Goal: Find specific page/section: Find specific page/section

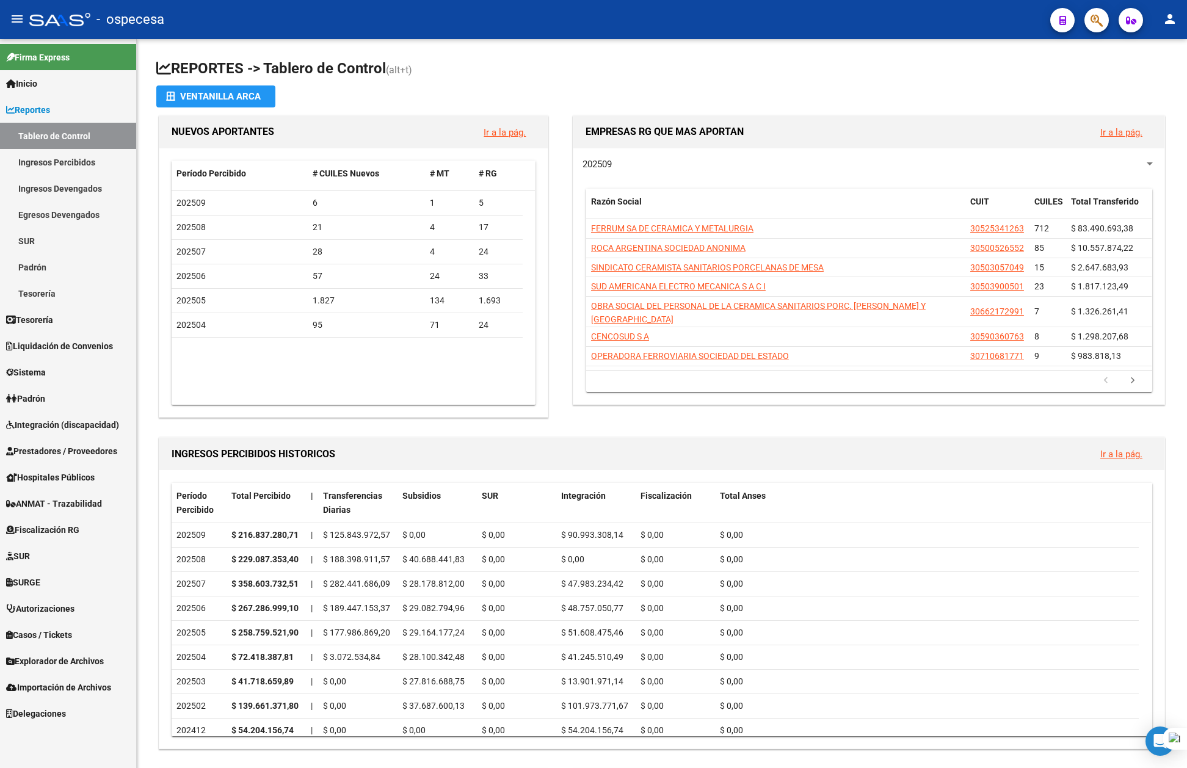
click at [1092, 23] on icon "button" at bounding box center [1097, 20] width 12 height 14
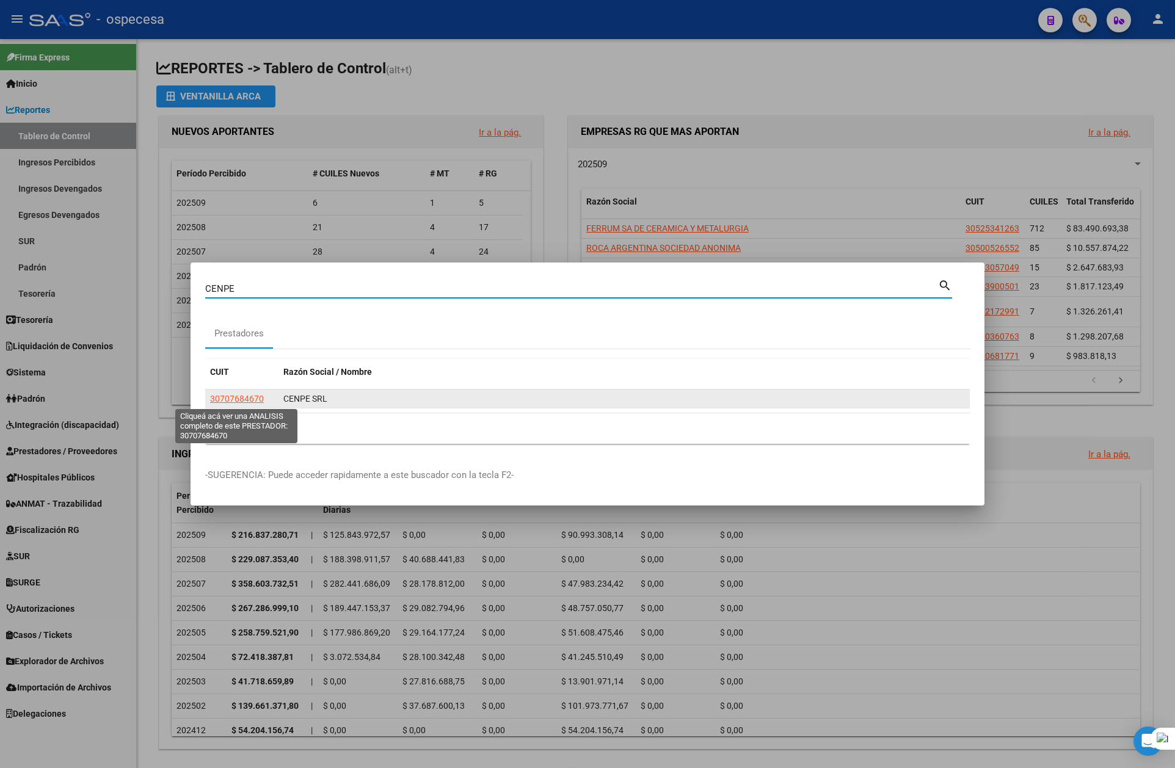
click at [252, 399] on span "30707684670" at bounding box center [237, 399] width 54 height 10
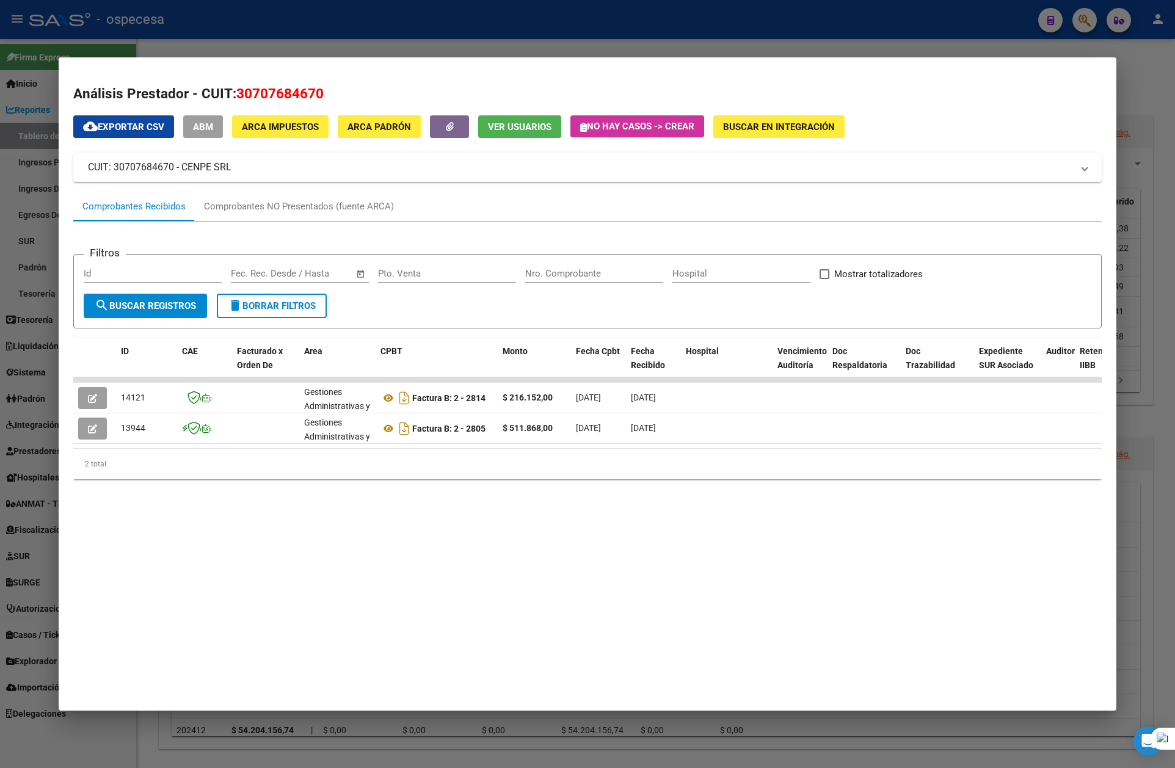
click at [1159, 55] on div at bounding box center [587, 384] width 1175 height 768
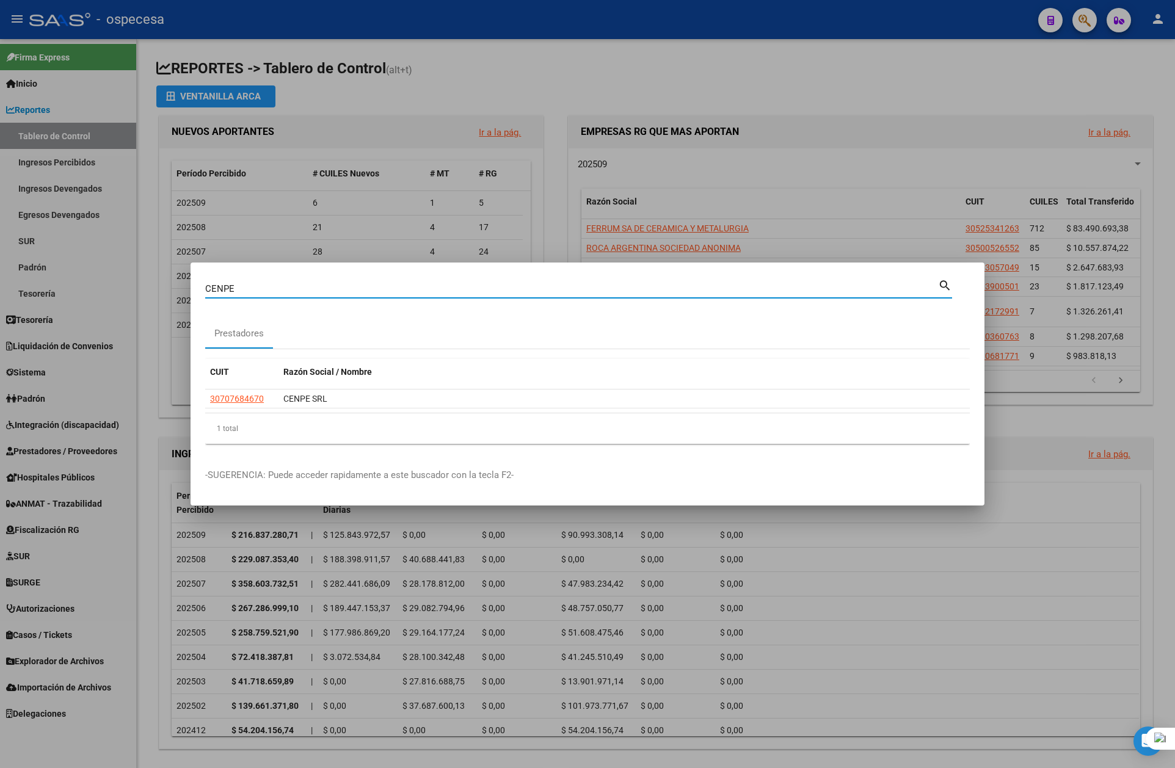
drag, startPoint x: 570, startPoint y: 294, endPoint x: 198, endPoint y: 336, distance: 374.9
click at [198, 336] on mat-dialog-content "CENPE Buscar (apellido, dni, cuil, nro traspaso, cuit, obra social) search Pres…" at bounding box center [588, 365] width 794 height 176
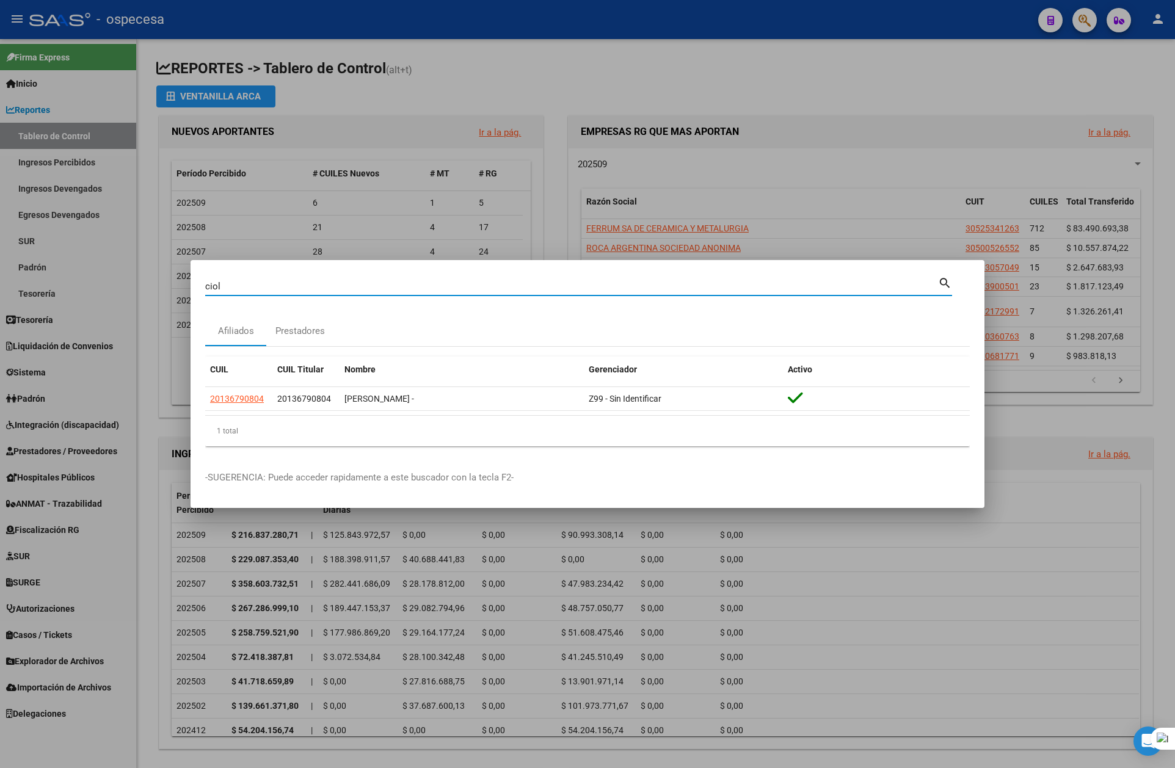
click at [238, 289] on input "ciol" at bounding box center [571, 286] width 733 height 11
type input "otorrino"
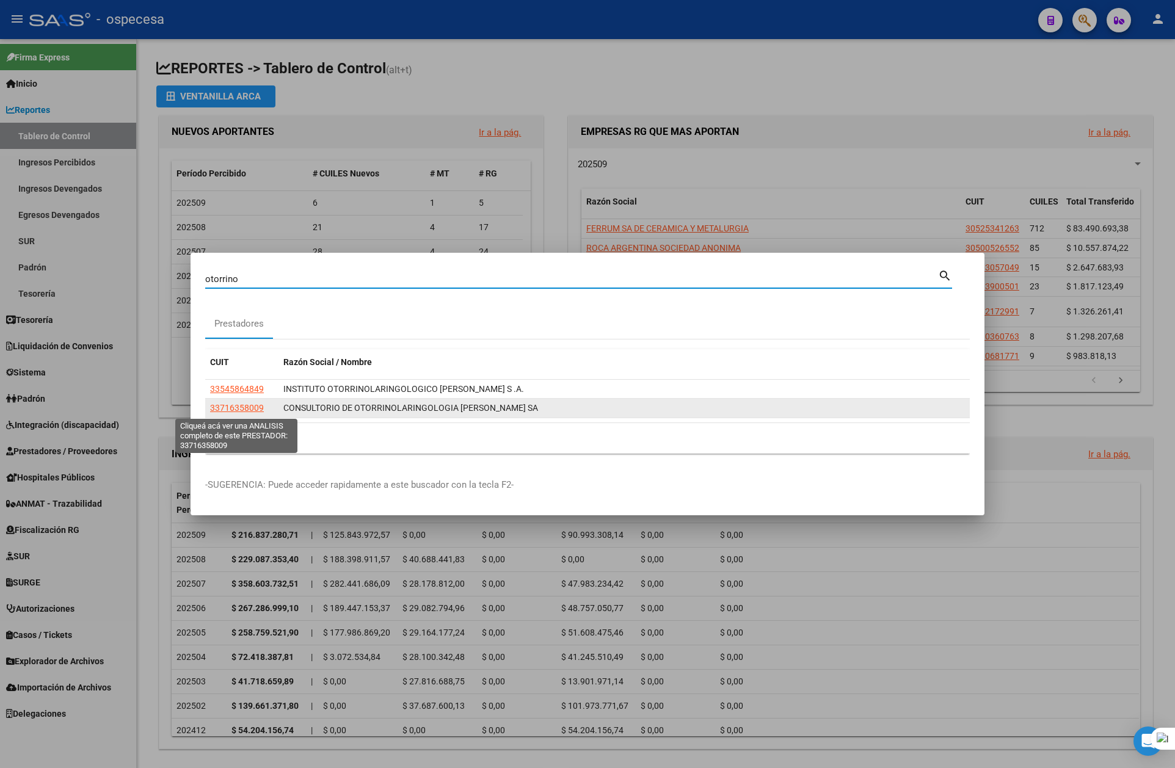
click at [247, 409] on span "33716358009" at bounding box center [237, 408] width 54 height 10
type textarea "33716358009"
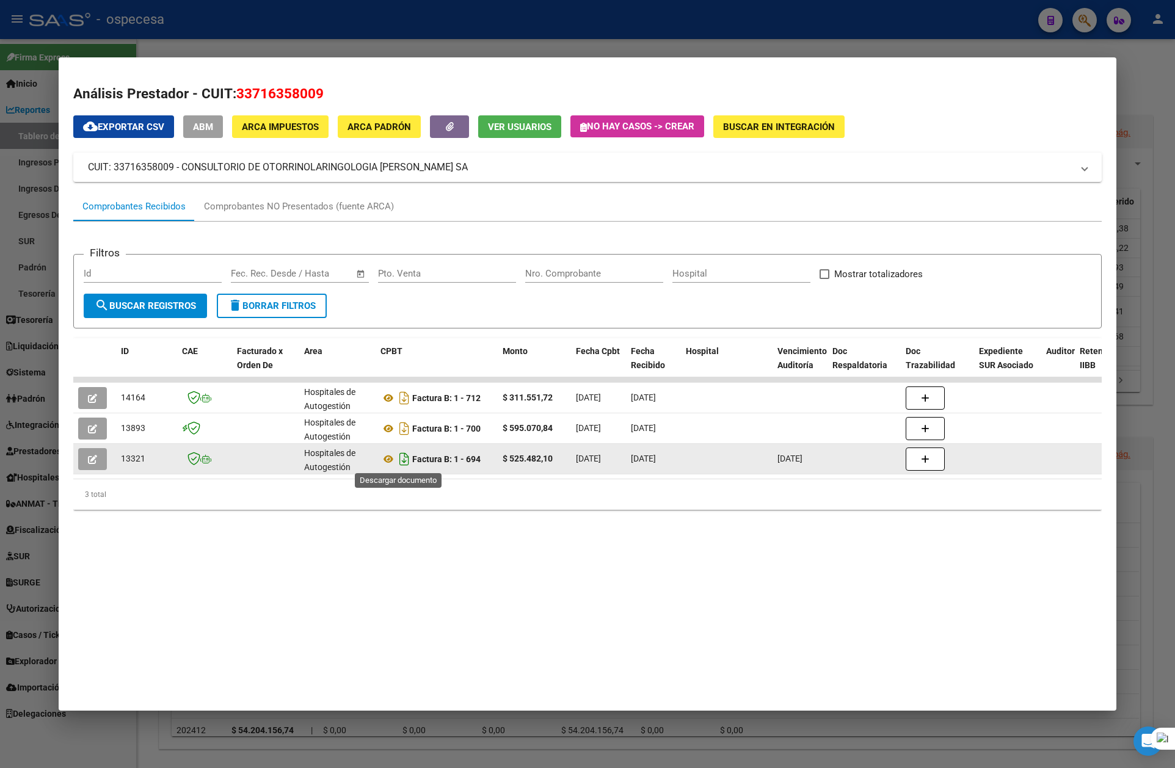
click at [396, 459] on icon "Descargar documento" at bounding box center [404, 459] width 16 height 20
click at [1142, 108] on div at bounding box center [587, 384] width 1175 height 768
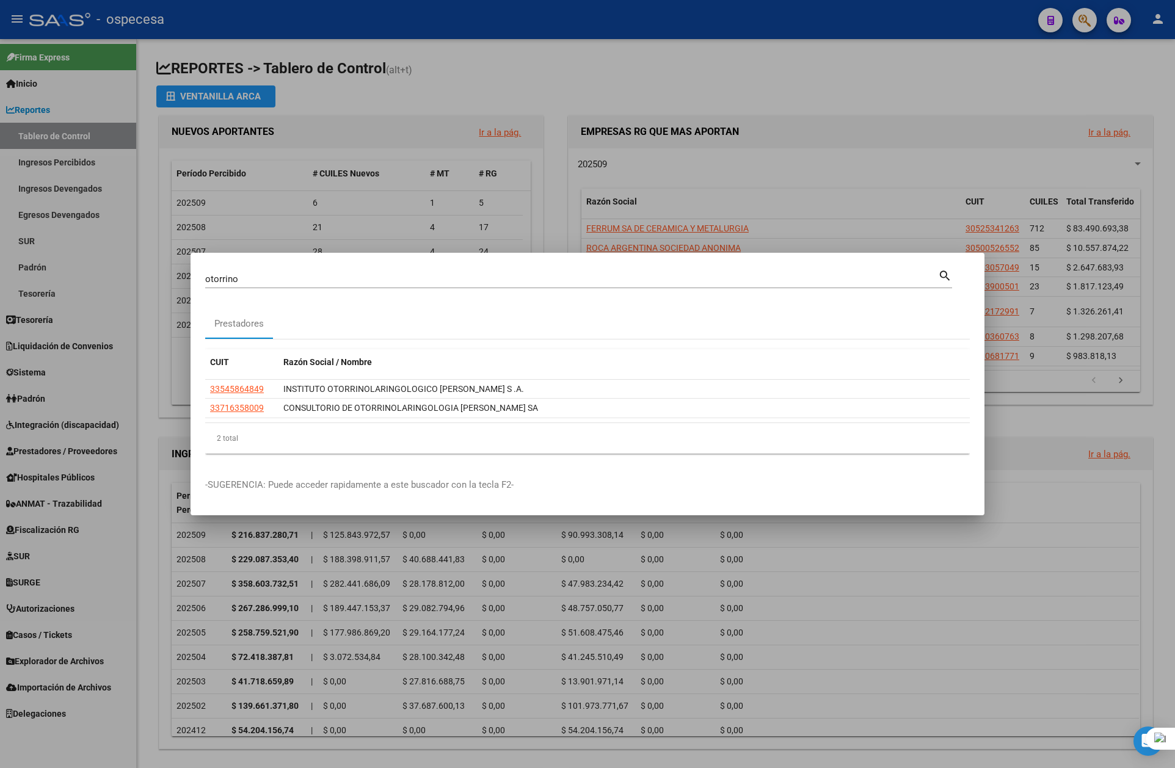
click at [799, 84] on div at bounding box center [587, 384] width 1175 height 768
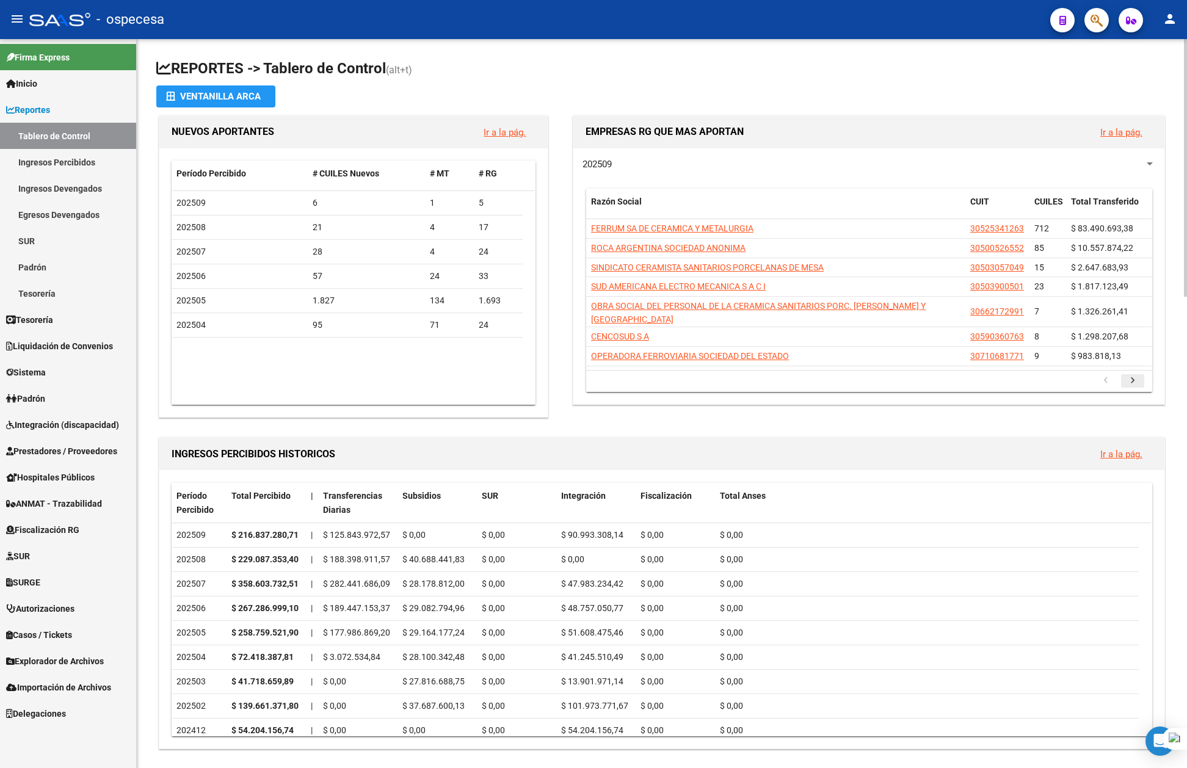
click at [1131, 375] on icon "go to next page" at bounding box center [1133, 382] width 16 height 15
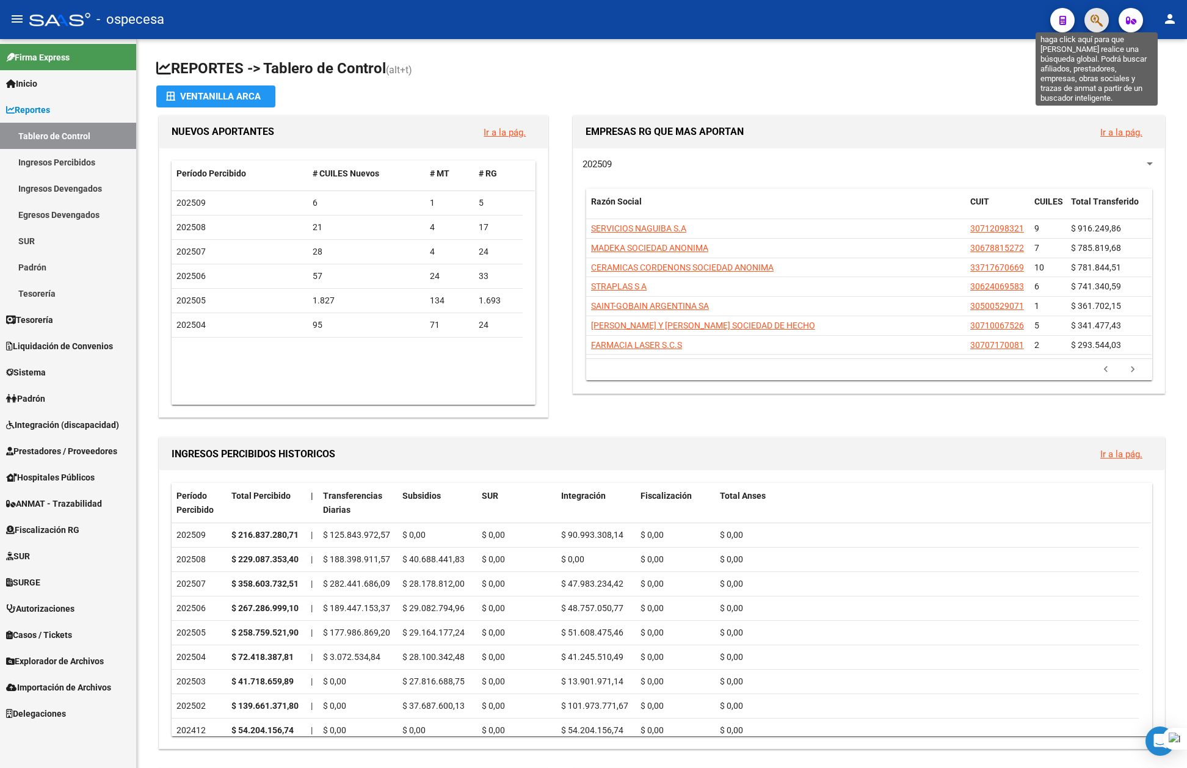
click at [1100, 18] on icon "button" at bounding box center [1097, 20] width 12 height 14
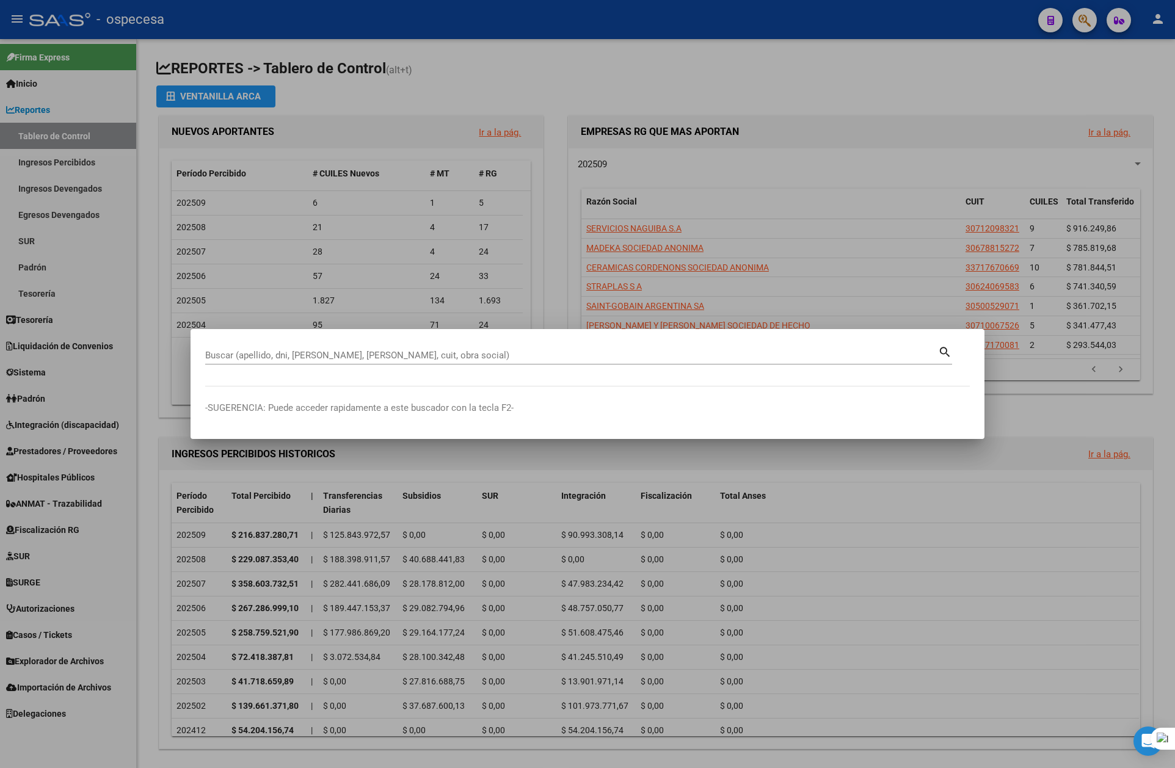
click at [519, 349] on div "Buscar (apellido, dni, cuil, nro traspaso, cuit, obra social)" at bounding box center [571, 355] width 733 height 18
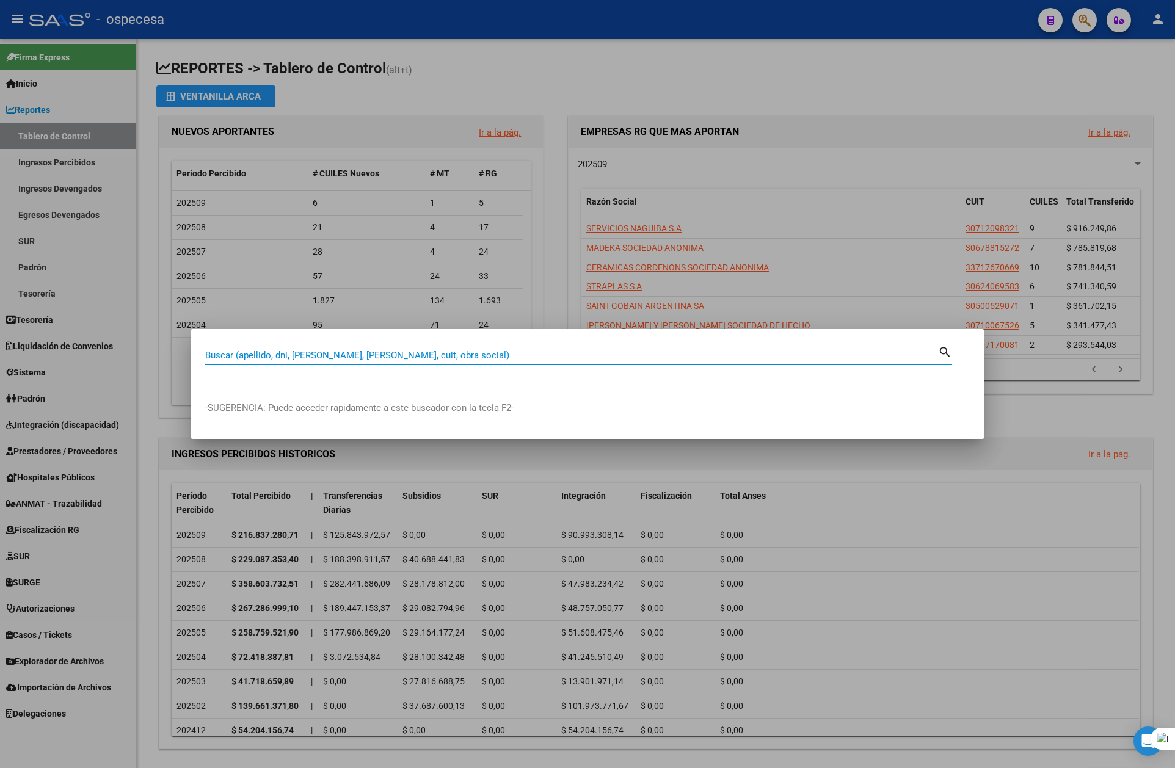
click at [525, 354] on input "Buscar (apellido, dni, cuil, nro traspaso, cuit, obra social)" at bounding box center [571, 355] width 733 height 11
type input "ecolo"
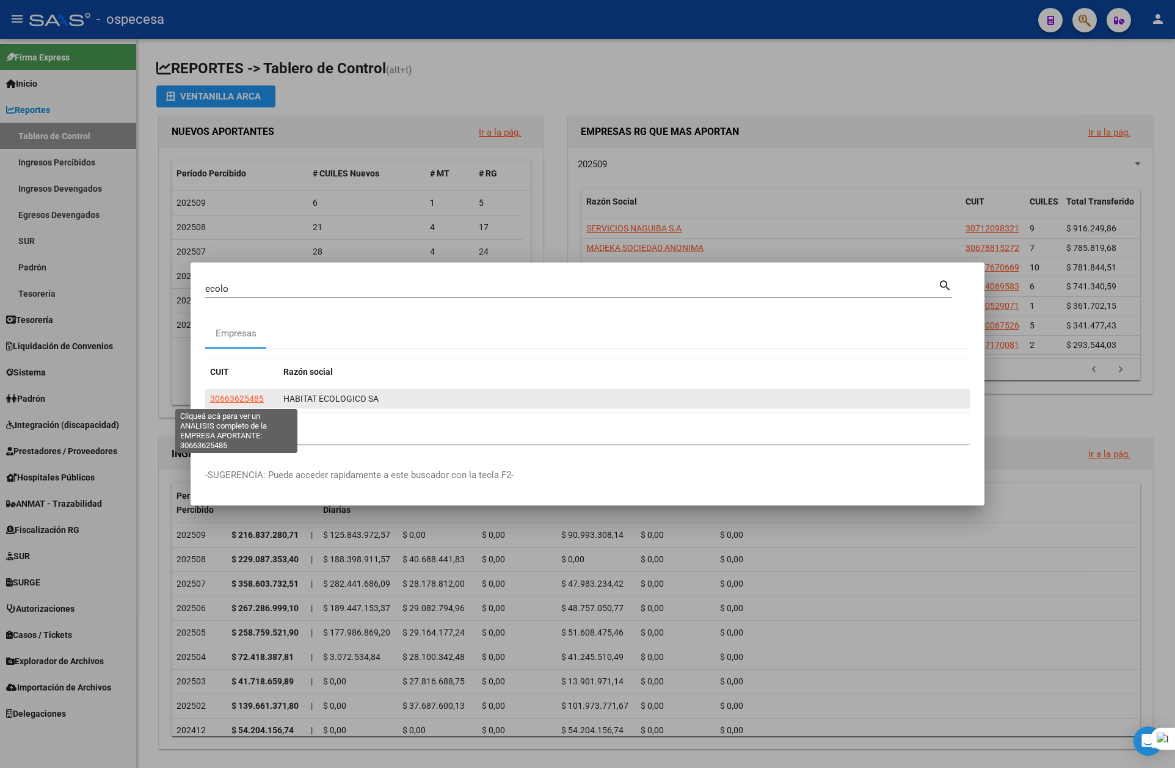
click at [252, 396] on span "30663625485" at bounding box center [237, 399] width 54 height 10
type textarea "30663625485"
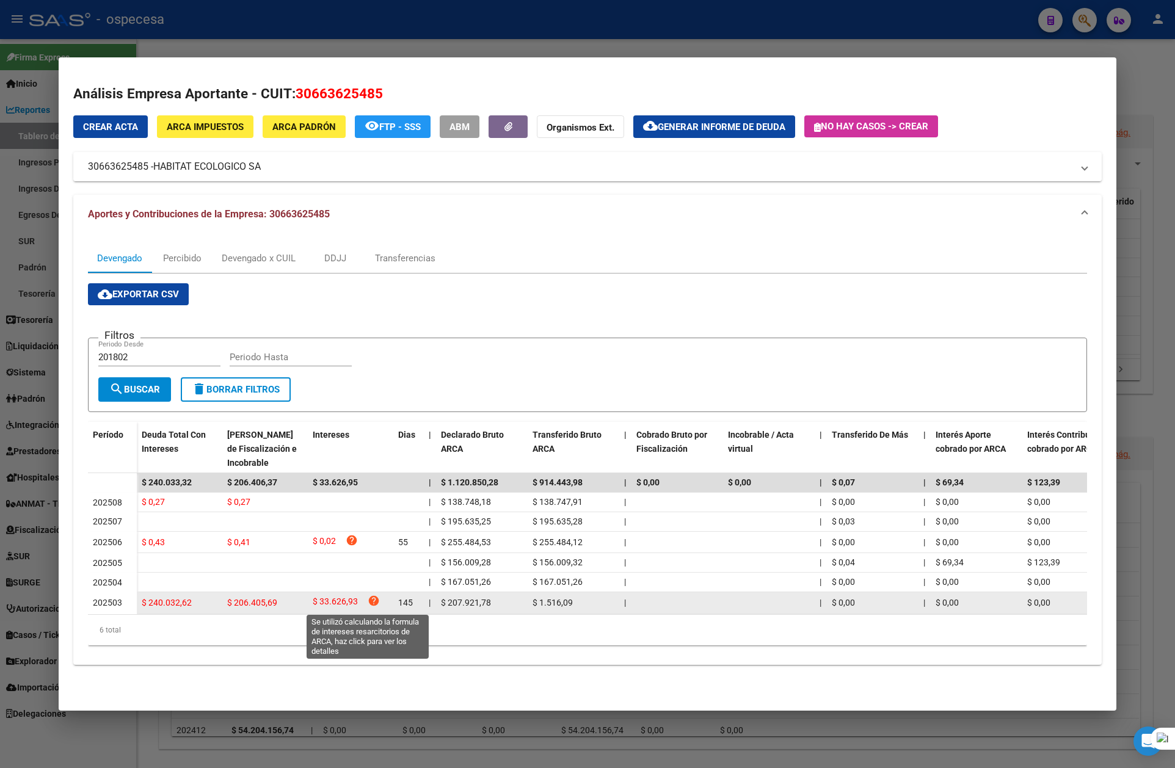
click at [370, 597] on icon "help" at bounding box center [374, 601] width 12 height 12
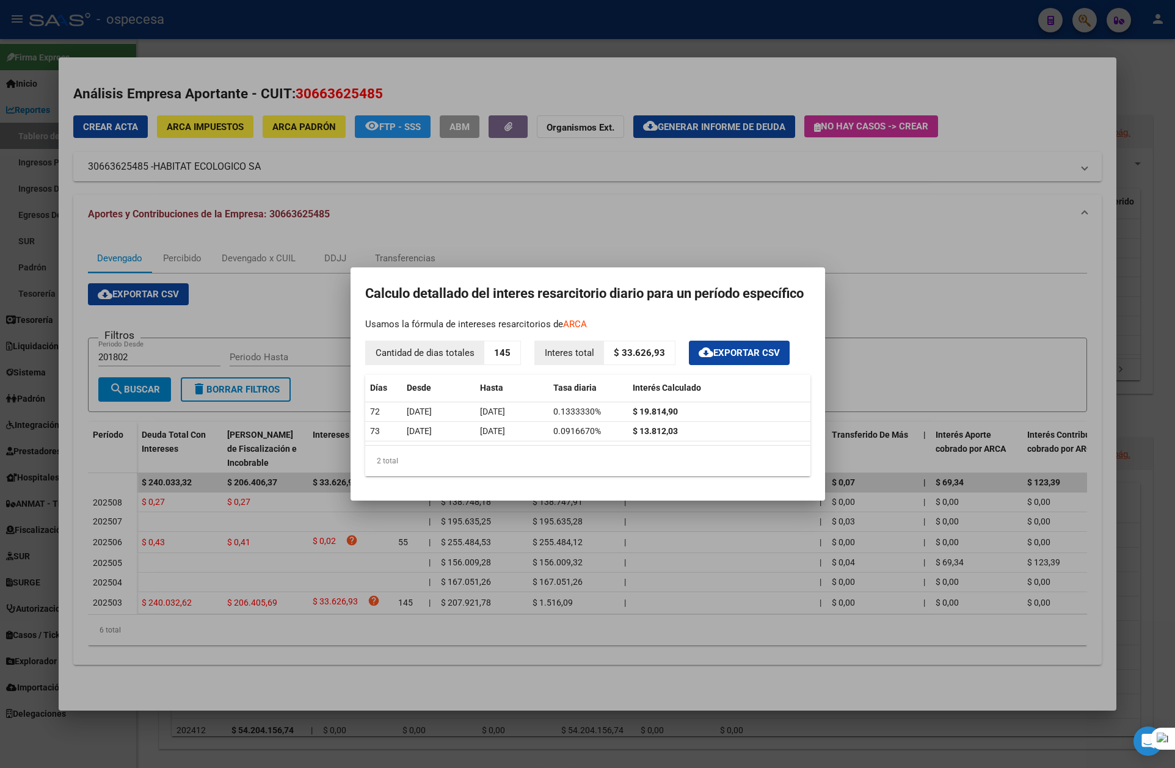
click at [1002, 276] on div at bounding box center [587, 384] width 1175 height 768
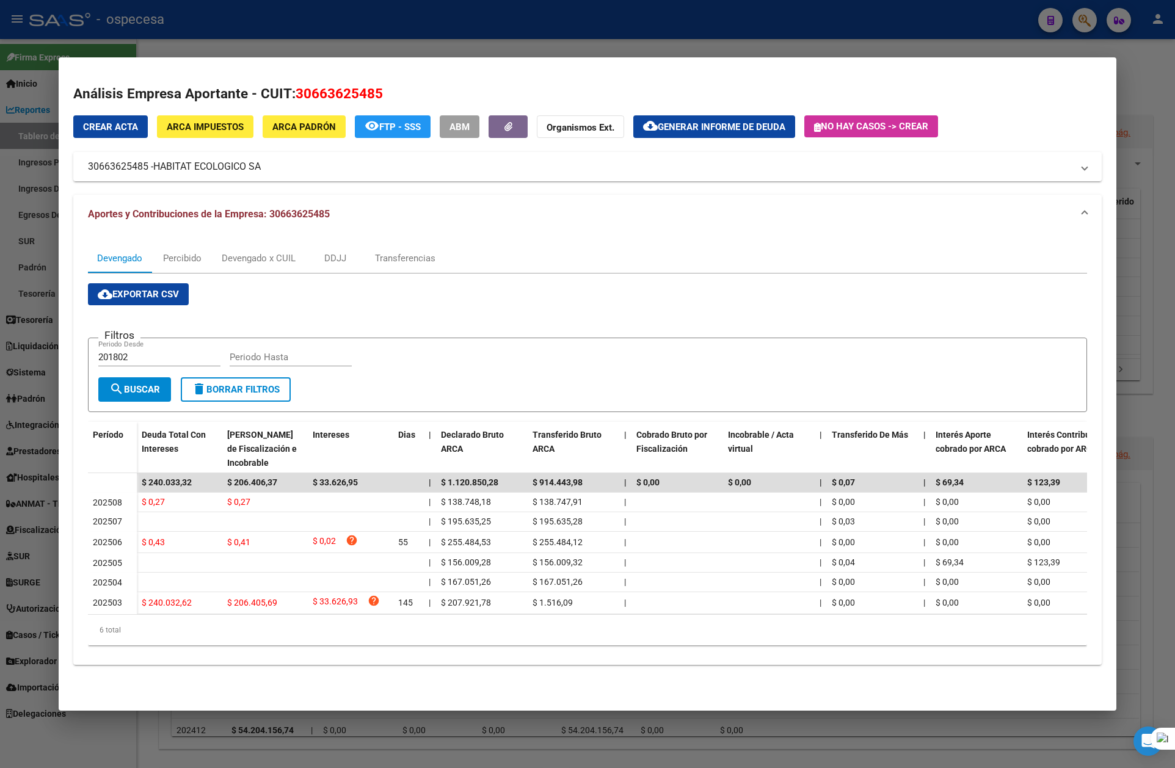
click at [1154, 269] on div at bounding box center [587, 384] width 1175 height 768
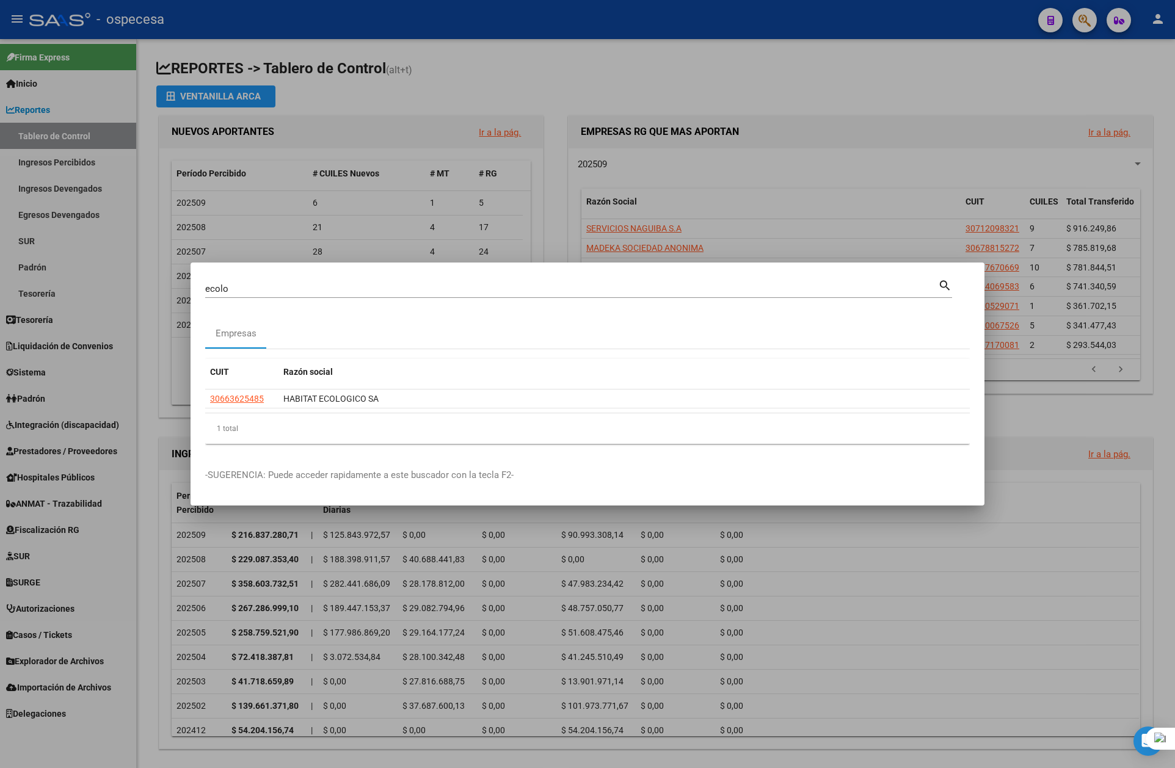
click at [993, 582] on div at bounding box center [587, 384] width 1175 height 768
